Goal: Complete application form

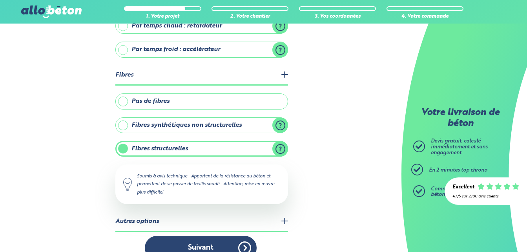
click at [205, 236] on button "Suivant" at bounding box center [201, 248] width 112 height 24
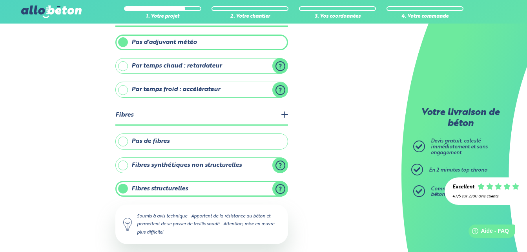
scroll to position [164, 0]
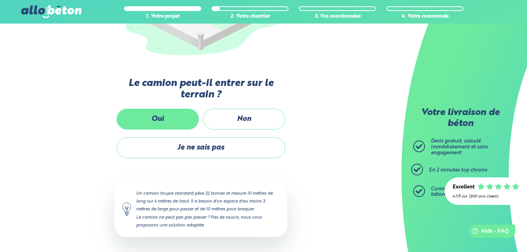
click at [176, 117] on label "Oui" at bounding box center [158, 119] width 82 height 21
click at [0, 0] on input "Oui" at bounding box center [0, 0] width 0 height 0
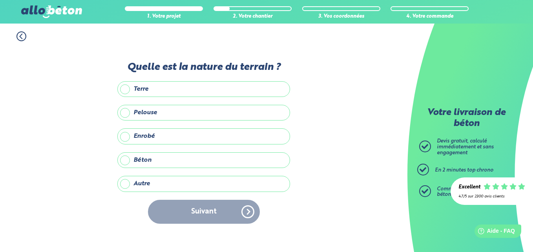
click at [170, 141] on label "Enrobé" at bounding box center [203, 136] width 173 height 16
click at [0, 0] on input "Enrobé" at bounding box center [0, 0] width 0 height 0
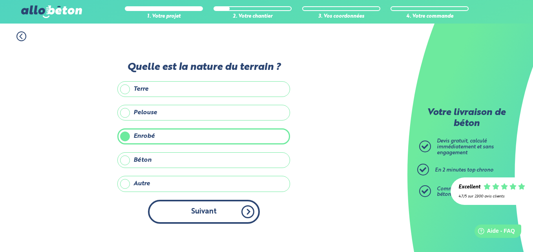
click at [211, 214] on button "Suivant" at bounding box center [204, 212] width 112 height 24
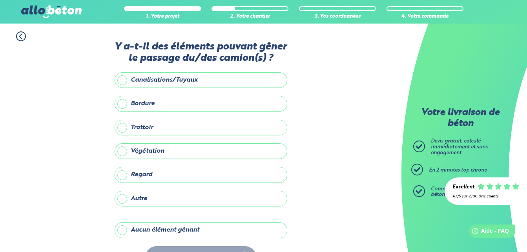
click at [203, 231] on label "Aucun élément gênant" at bounding box center [201, 230] width 173 height 16
click at [0, 0] on input "Aucun élément gênant" at bounding box center [0, 0] width 0 height 0
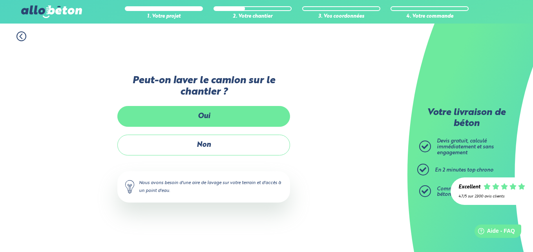
click at [220, 111] on label "Oui" at bounding box center [203, 116] width 173 height 21
click at [0, 0] on input "Oui" at bounding box center [0, 0] width 0 height 0
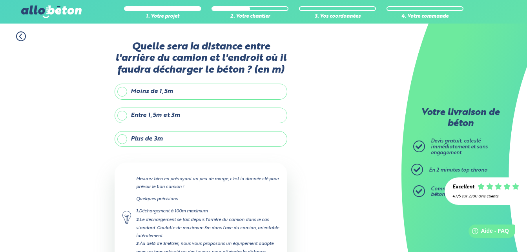
click at [217, 89] on label "Moins de 1,5m" at bounding box center [201, 92] width 173 height 16
click at [0, 0] on input "Moins de 1,5m" at bounding box center [0, 0] width 0 height 0
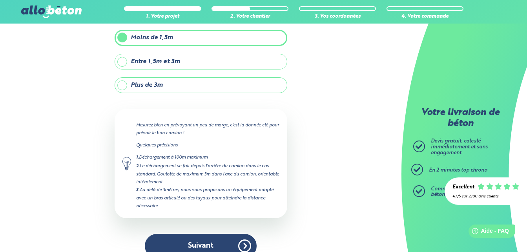
scroll to position [68, 0]
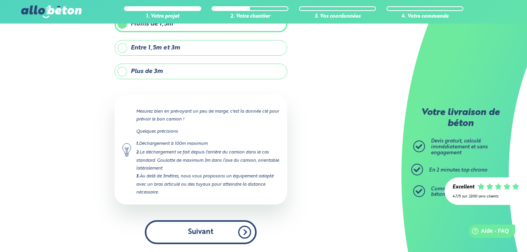
click at [238, 227] on button "Suivant" at bounding box center [201, 232] width 112 height 24
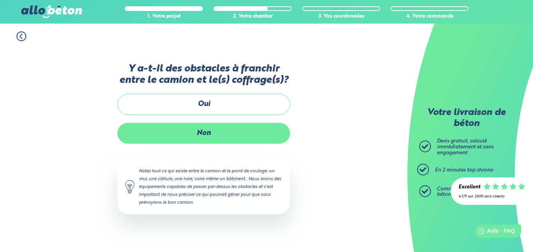
click at [228, 130] on label "Non" at bounding box center [203, 133] width 173 height 21
click at [0, 0] on input "Non" at bounding box center [0, 0] width 0 height 0
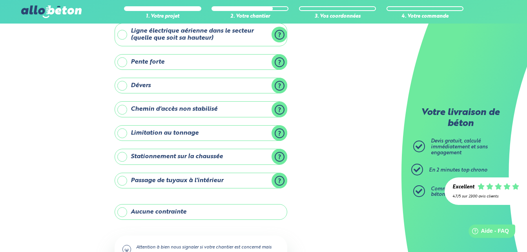
scroll to position [49, 0]
click at [228, 219] on label "Aucune contrainte" at bounding box center [201, 212] width 173 height 16
click at [0, 0] on input "Aucune contrainte" at bounding box center [0, 0] width 0 height 0
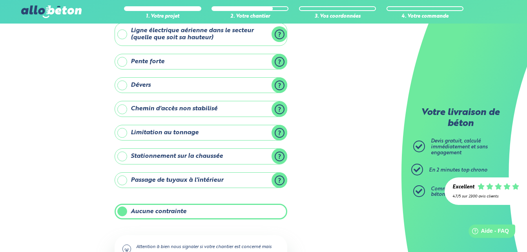
scroll to position [112, 0]
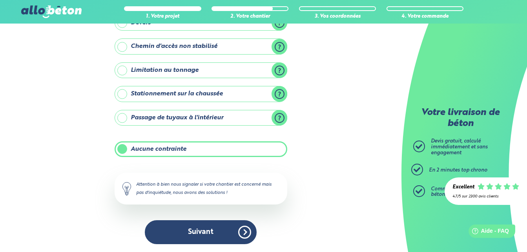
click at [228, 219] on div "Y-a t-il des contraintes particulières pour votre chantier ? Ligne électrique a…" at bounding box center [201, 90] width 173 height 323
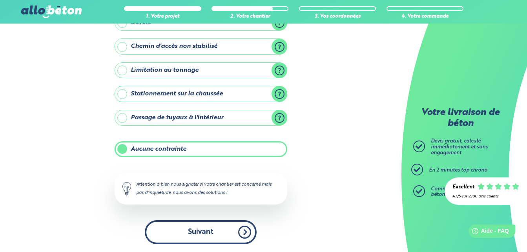
click at [238, 229] on button "Suivant" at bounding box center [201, 232] width 112 height 24
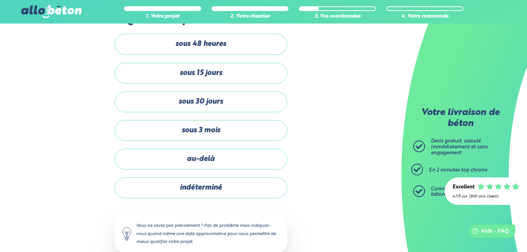
scroll to position [26, 0]
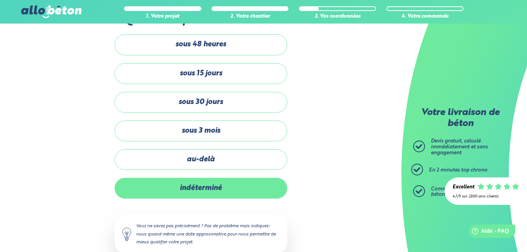
click at [227, 178] on label "indéterminé" at bounding box center [201, 188] width 173 height 21
click at [0, 0] on input "indéterminé" at bounding box center [0, 0] width 0 height 0
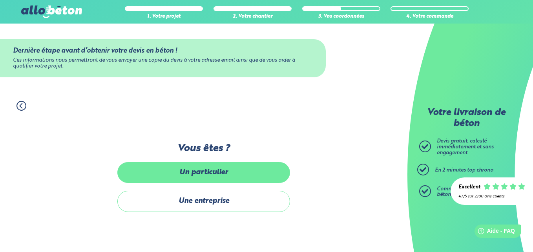
click at [226, 170] on label "Un particulier" at bounding box center [203, 172] width 173 height 21
click at [0, 0] on input "Un particulier" at bounding box center [0, 0] width 0 height 0
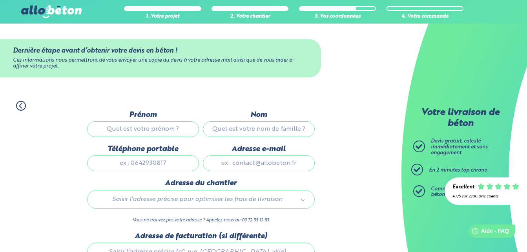
click at [167, 120] on div "Prénom" at bounding box center [143, 128] width 116 height 34
click at [169, 127] on input "Prénom" at bounding box center [143, 129] width 112 height 16
type input "[PERSON_NAME]"
type input "Meunier"
type input "0676786198"
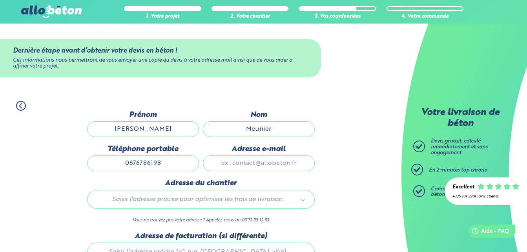
type input "[EMAIL_ADDRESS][DOMAIN_NAME]"
type input "[STREET_ADDRESS]"
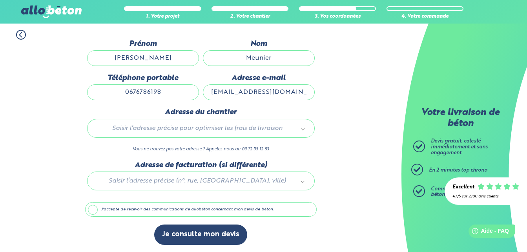
scroll to position [71, 0]
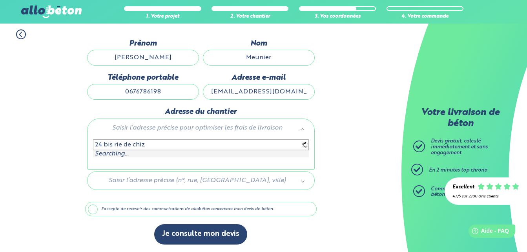
type input "24 bis rie de chize"
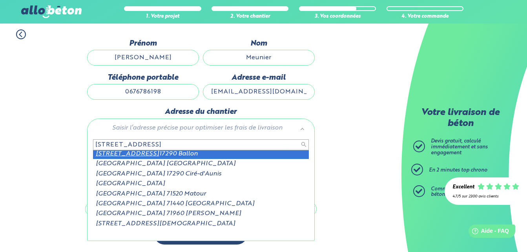
type input "[STREET_ADDRESS]"
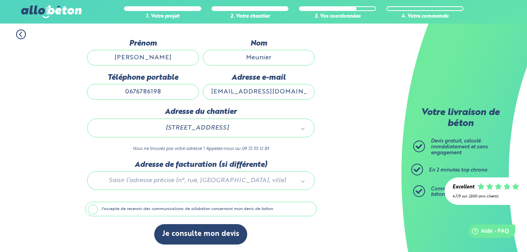
click at [186, 209] on label "J'accepte de recevoir des communications de allobéton concernant mon devis de b…" at bounding box center [201, 209] width 232 height 15
click at [0, 0] on input "J'accepte de recevoir des communications de allobéton concernant mon devis de b…" at bounding box center [0, 0] width 0 height 0
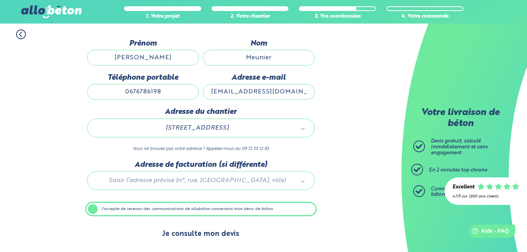
click at [212, 232] on button "Je consulte mon devis" at bounding box center [200, 234] width 93 height 20
